Goal: Find specific page/section: Find specific page/section

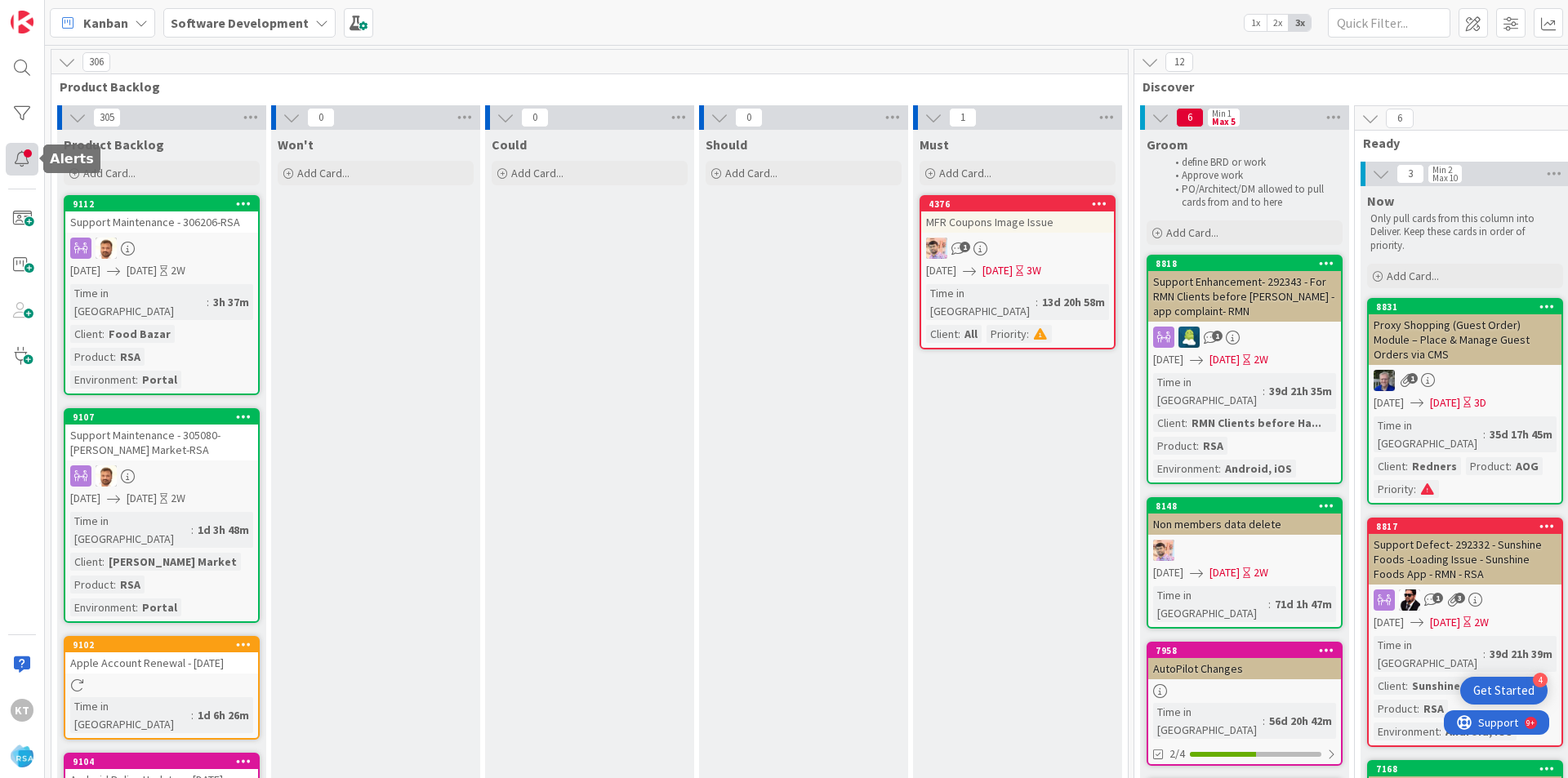
click at [20, 143] on div at bounding box center [22, 160] width 33 height 33
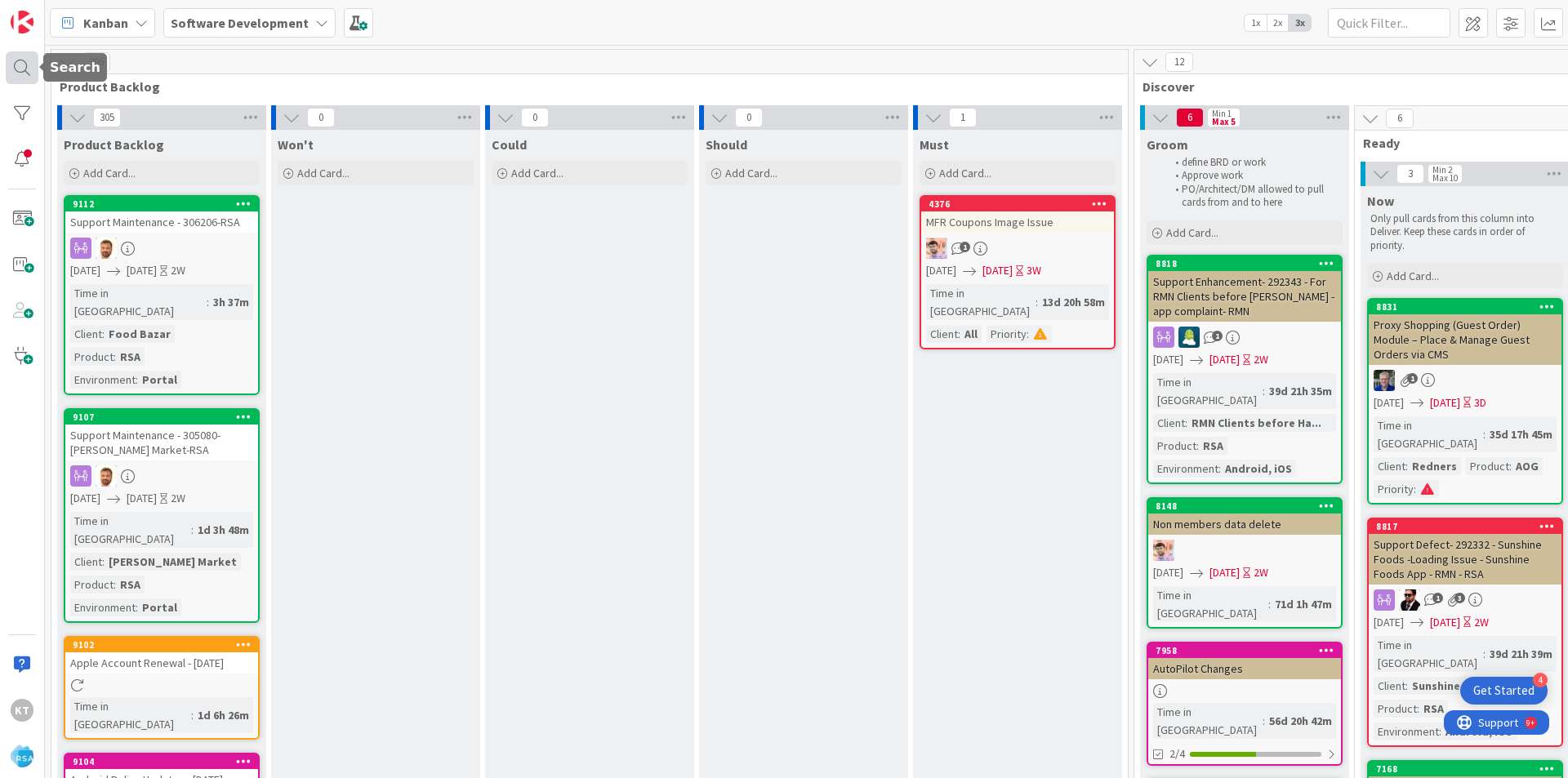
click at [18, 57] on div at bounding box center [22, 67] width 33 height 33
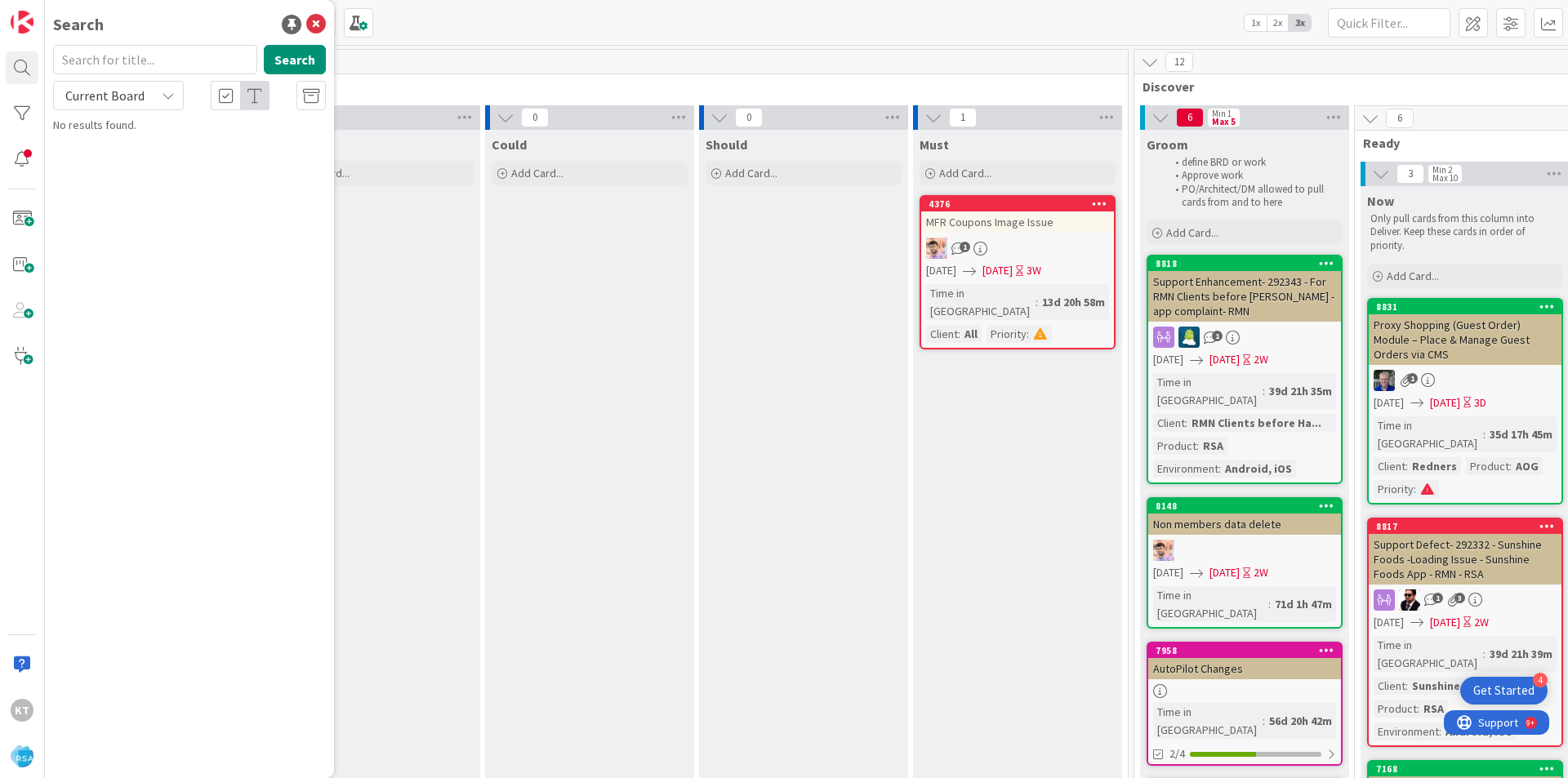
click at [114, 56] on input "text" at bounding box center [155, 59] width 204 height 29
type input "8651"
click at [292, 52] on button "Search" at bounding box center [295, 59] width 62 height 29
click at [160, 135] on div "Software Development › Develop" at bounding box center [201, 128] width 250 height 15
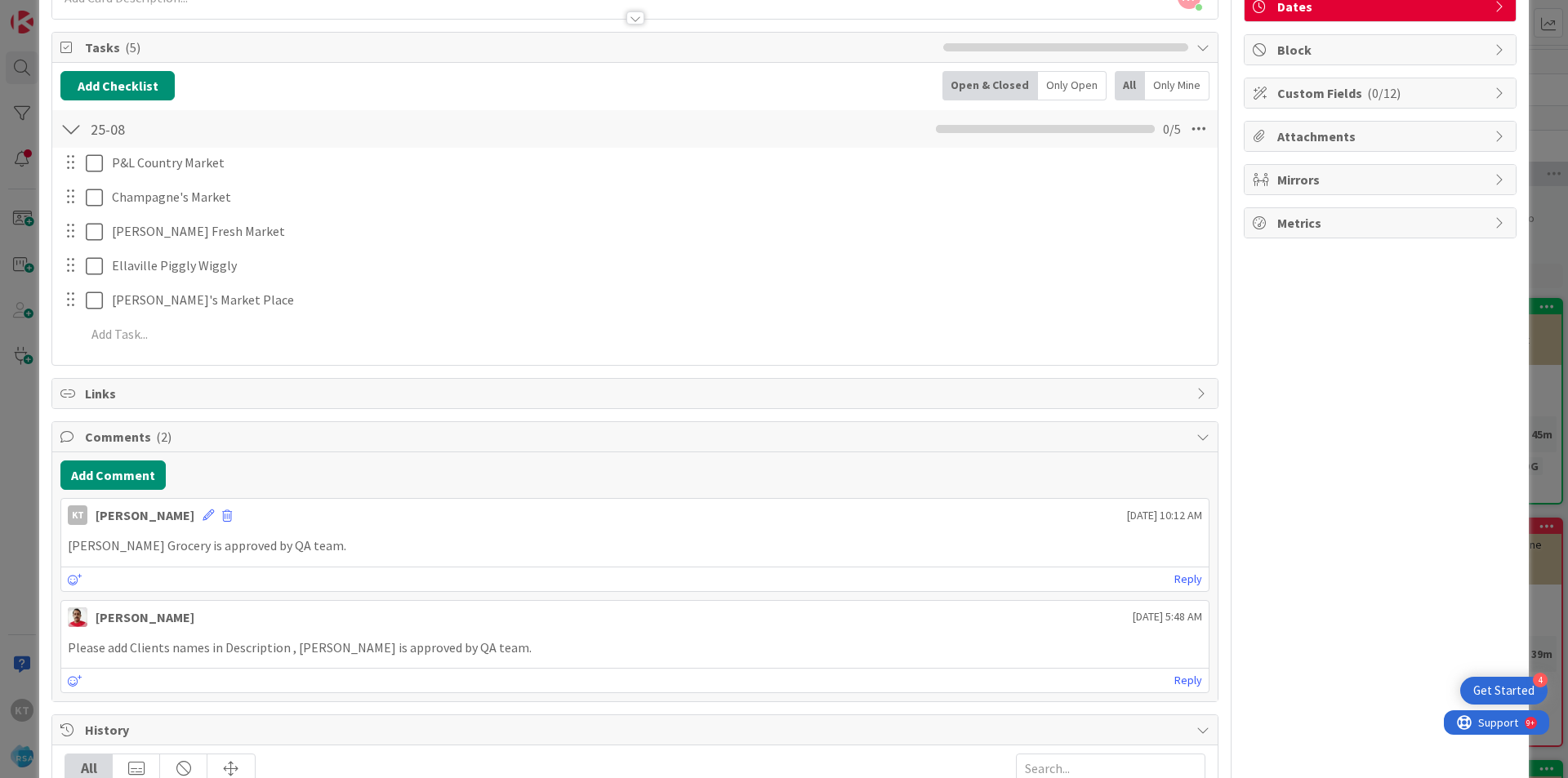
scroll to position [163, 0]
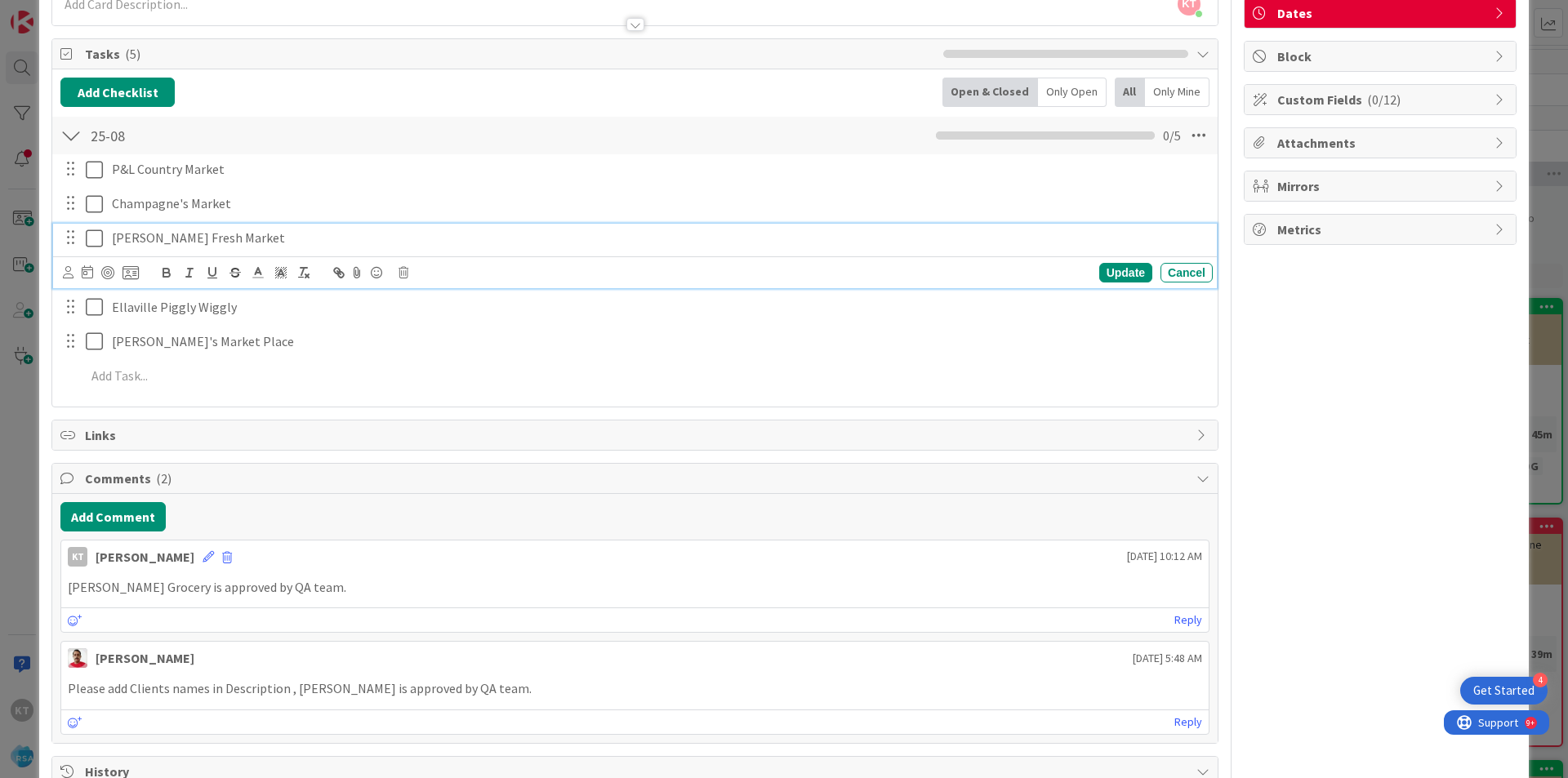
click at [99, 234] on icon at bounding box center [94, 238] width 17 height 19
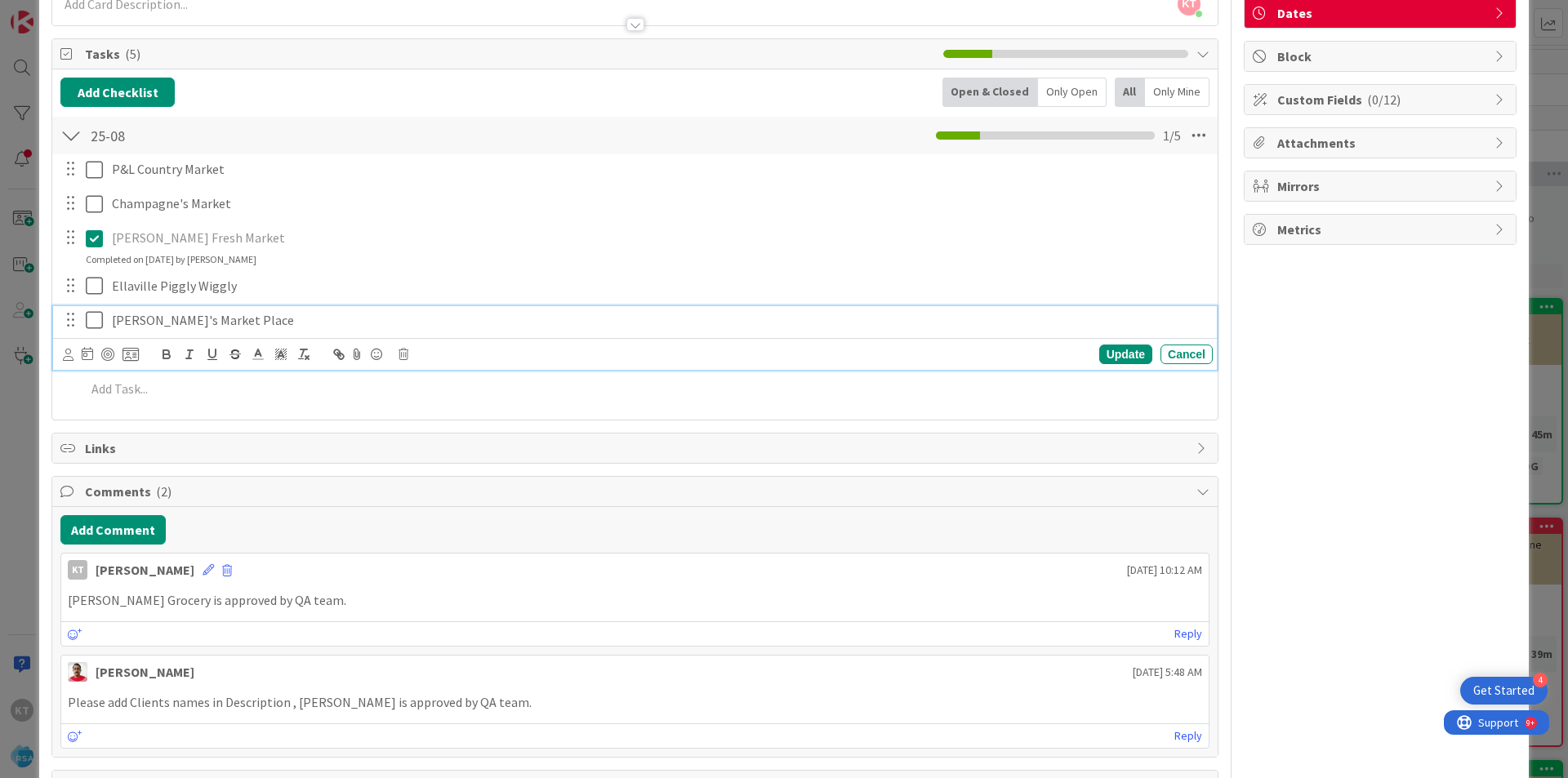
click at [99, 317] on icon at bounding box center [94, 319] width 17 height 19
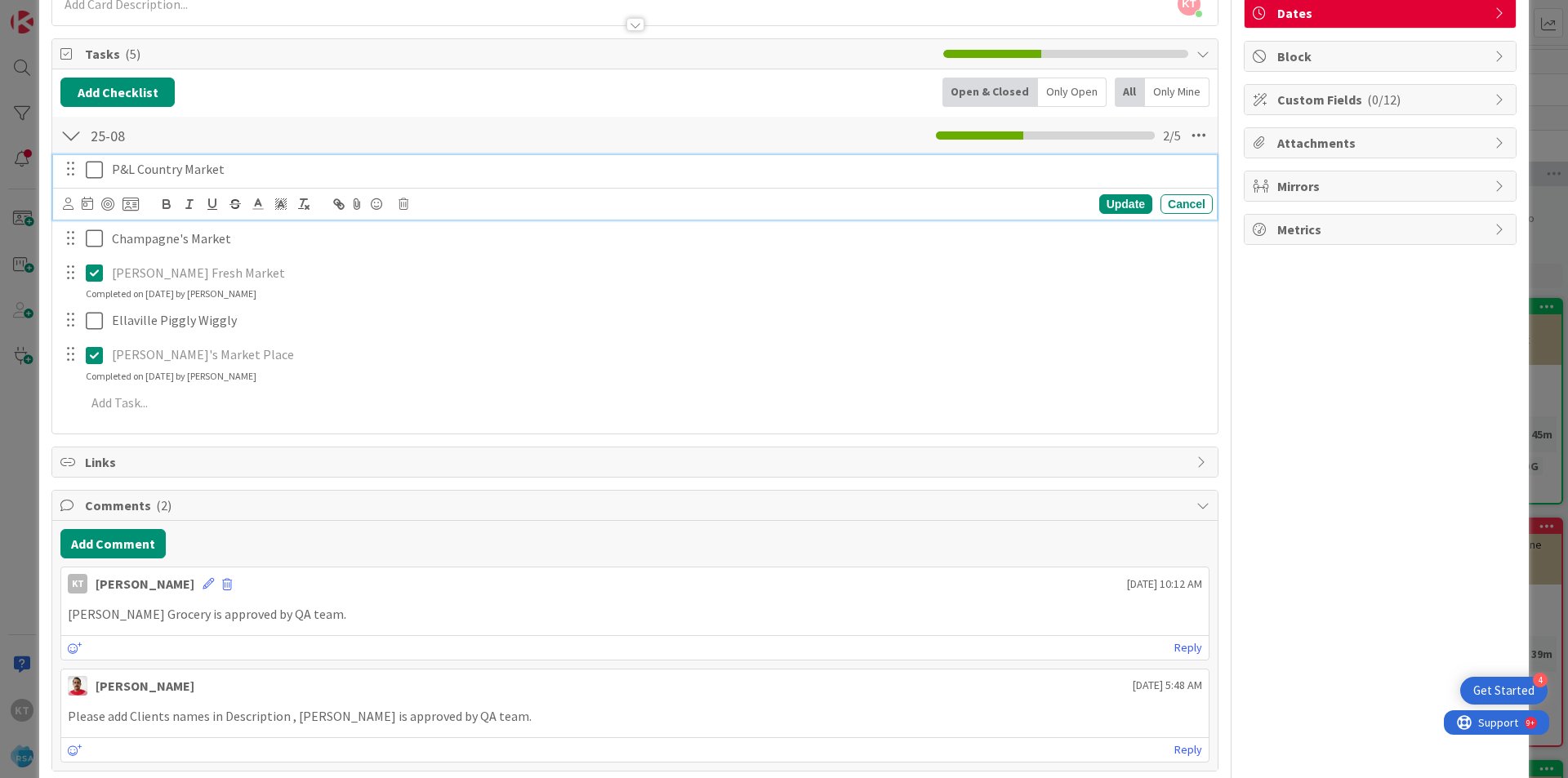
click at [89, 170] on icon at bounding box center [94, 169] width 17 height 19
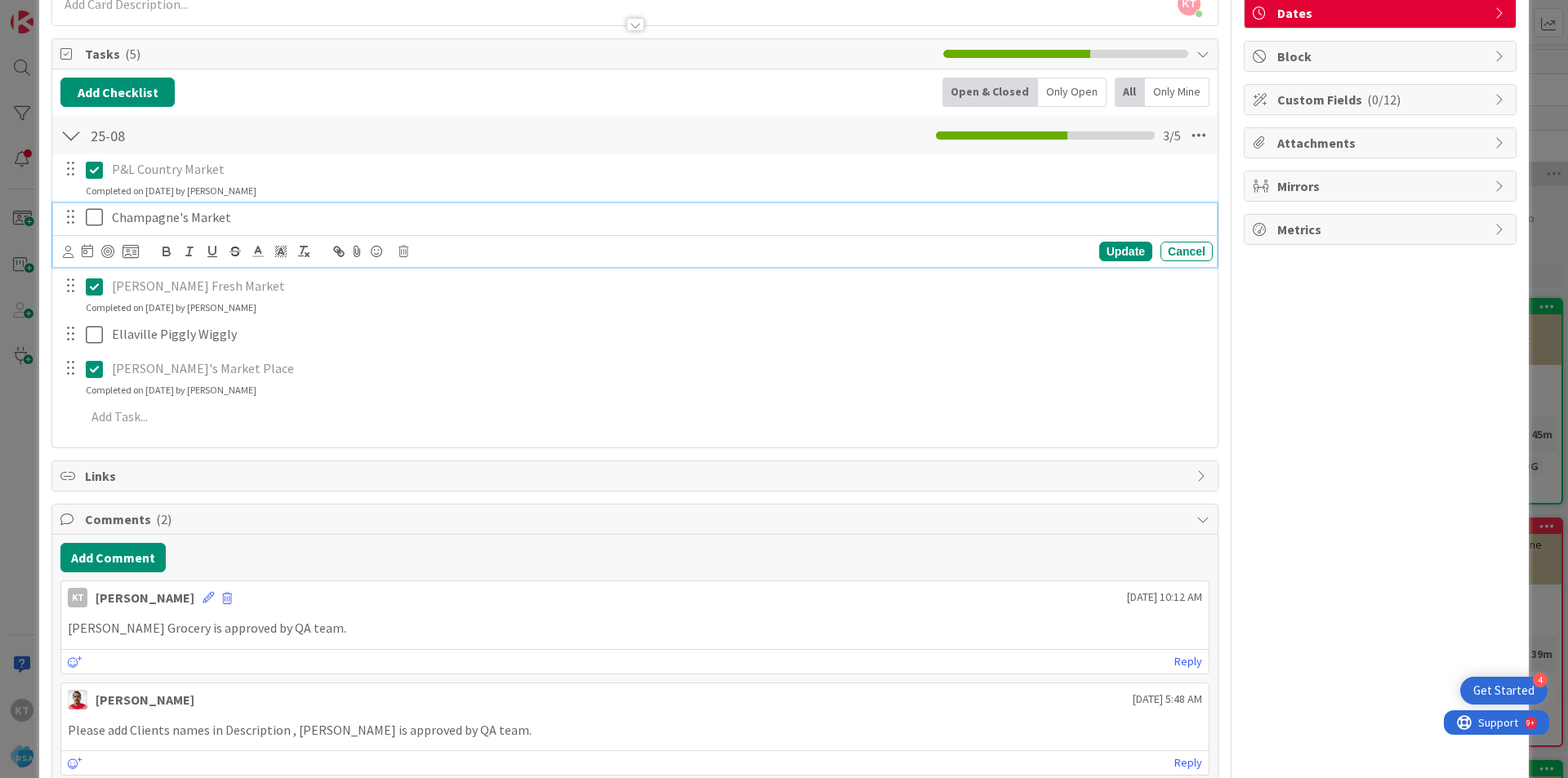
click at [88, 207] on icon at bounding box center [94, 216] width 17 height 19
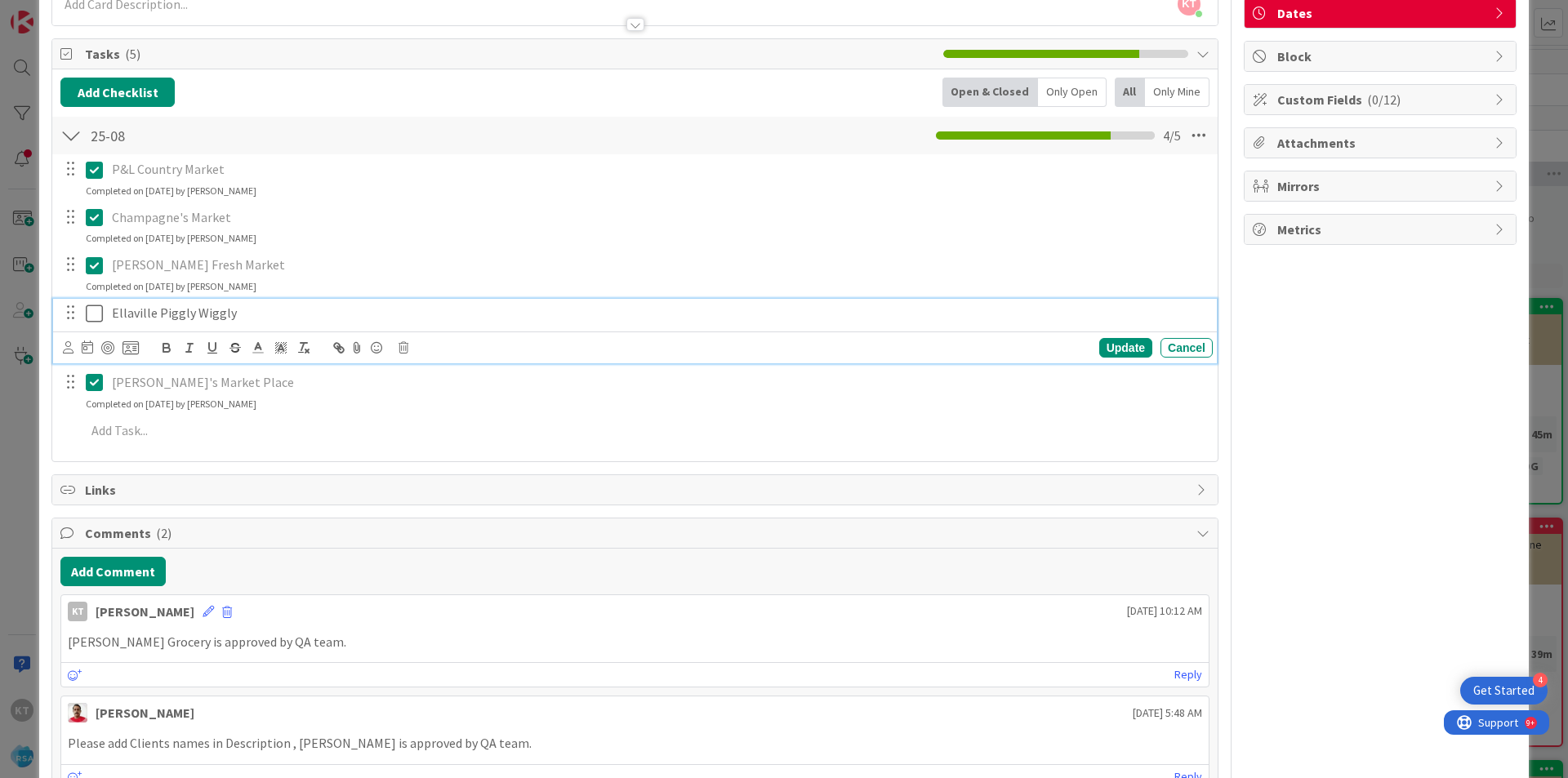
click at [98, 313] on icon at bounding box center [94, 313] width 17 height 19
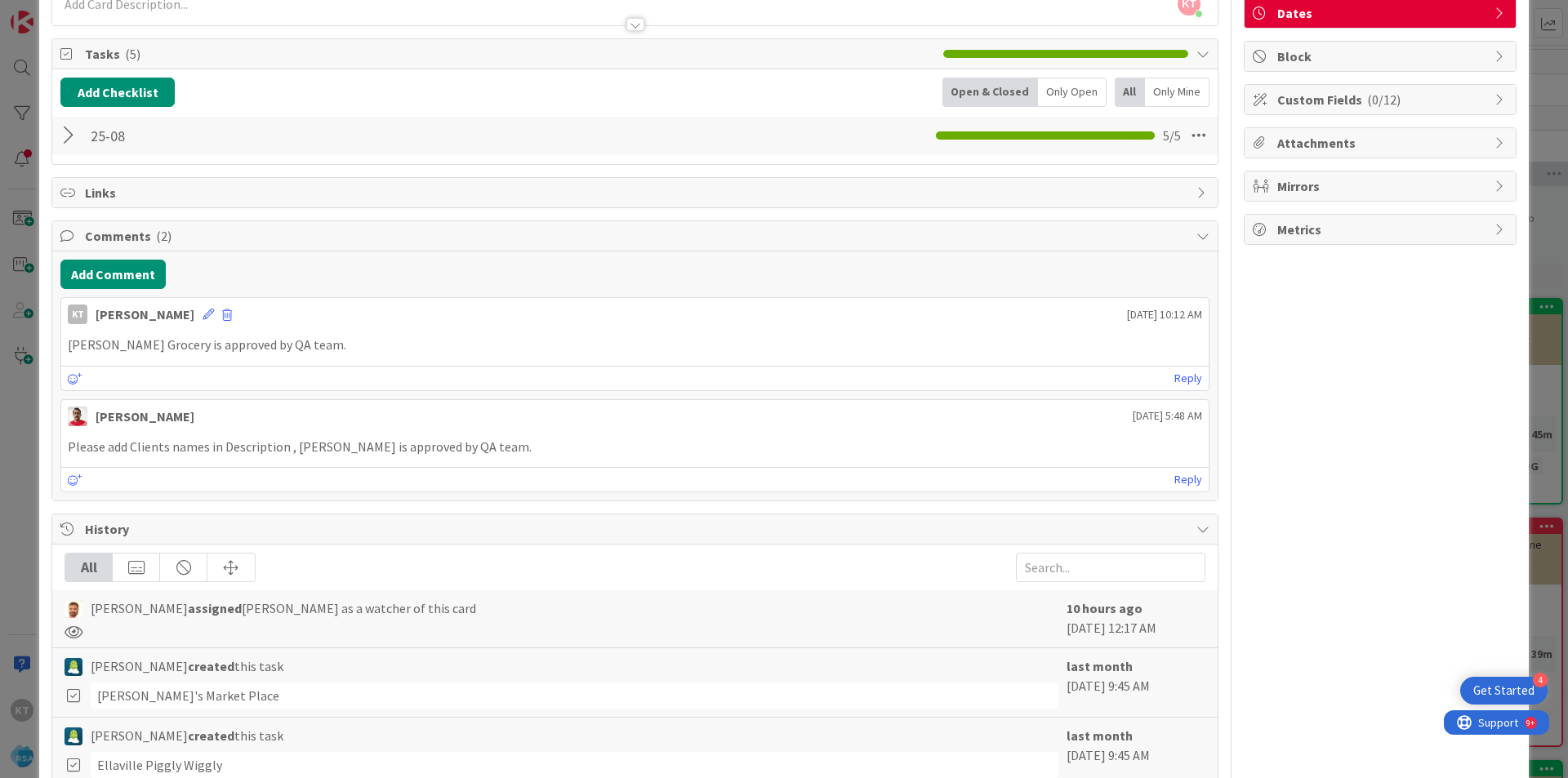
click at [72, 142] on div at bounding box center [70, 135] width 21 height 29
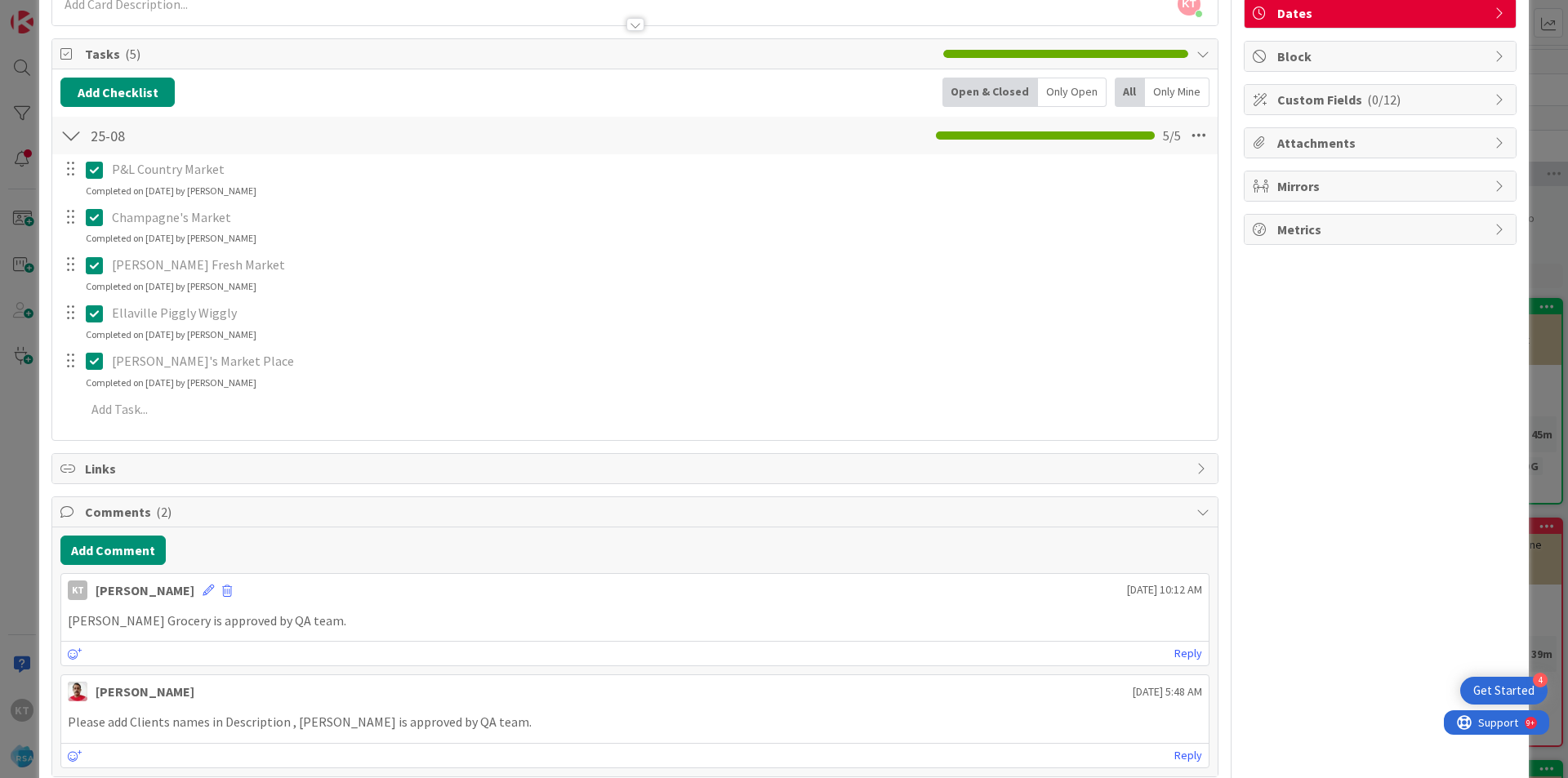
scroll to position [0, 0]
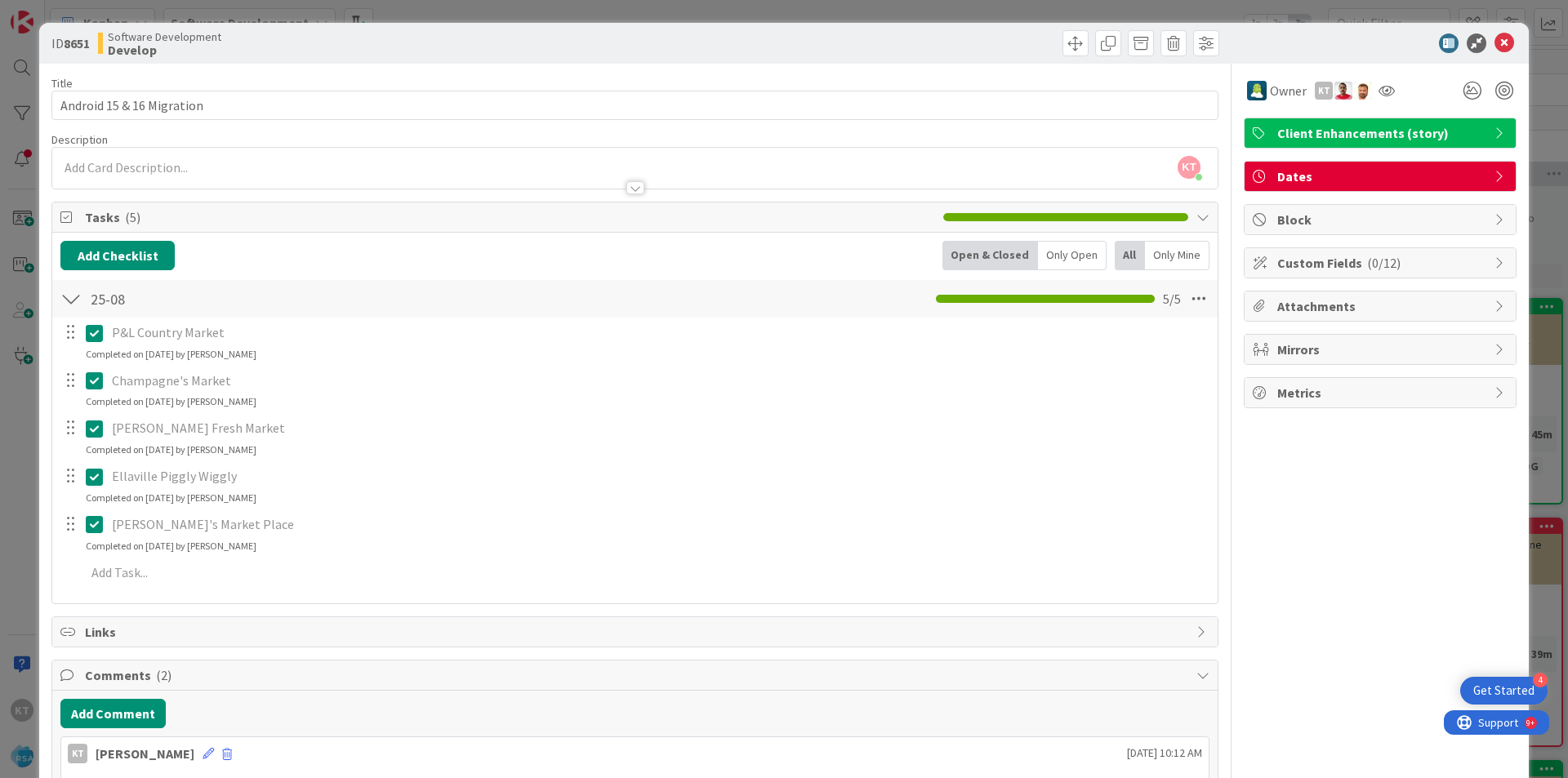
click at [627, 187] on div at bounding box center [636, 188] width 18 height 13
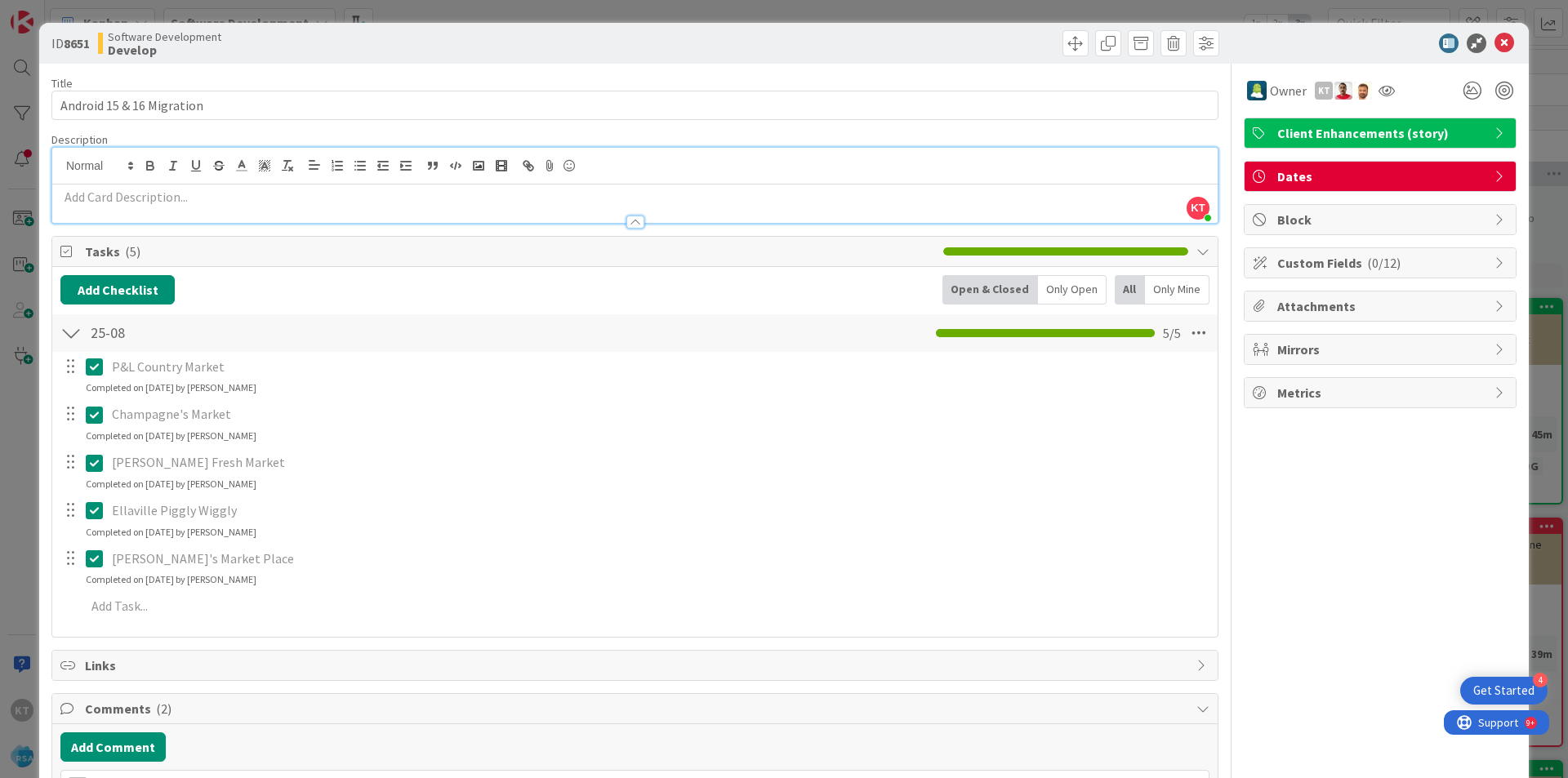
click at [627, 217] on div at bounding box center [636, 222] width 18 height 13
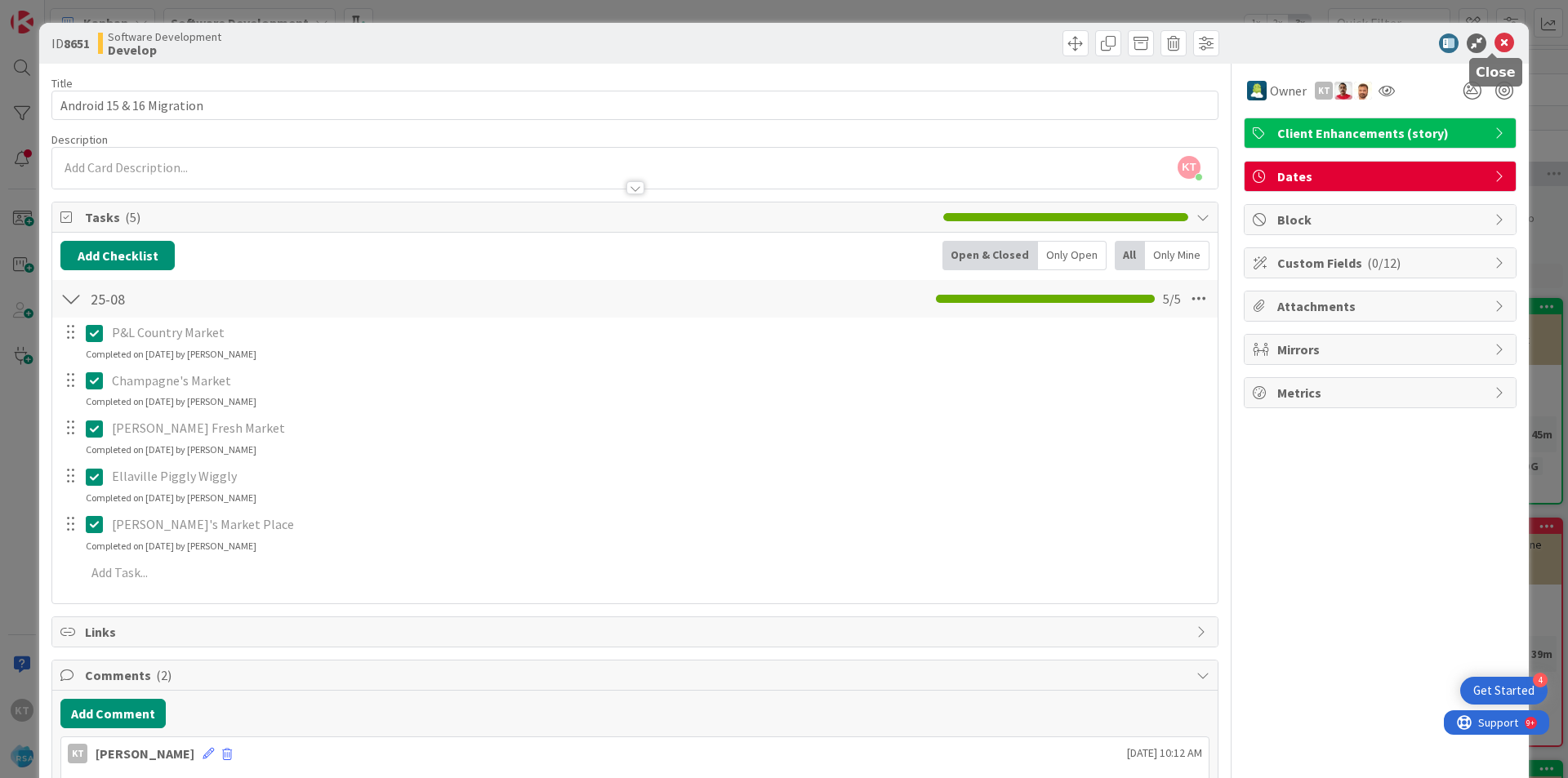
click at [1494, 48] on icon at bounding box center [1503, 43] width 19 height 19
